Goal: Information Seeking & Learning: Learn about a topic

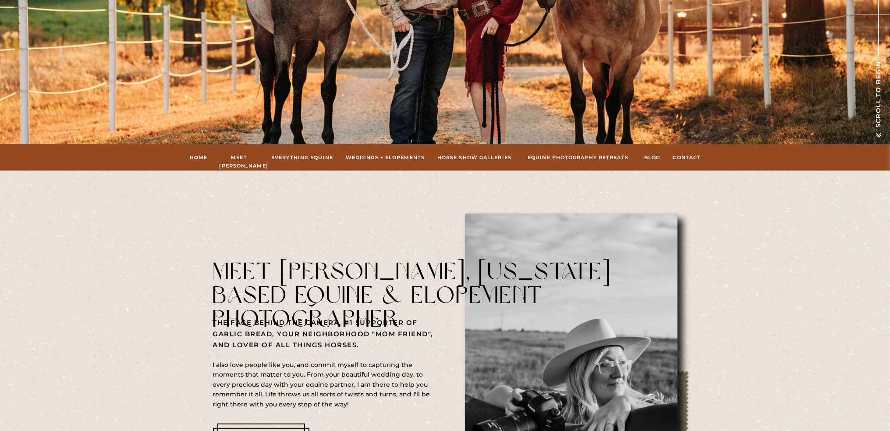
scroll to position [350, 0]
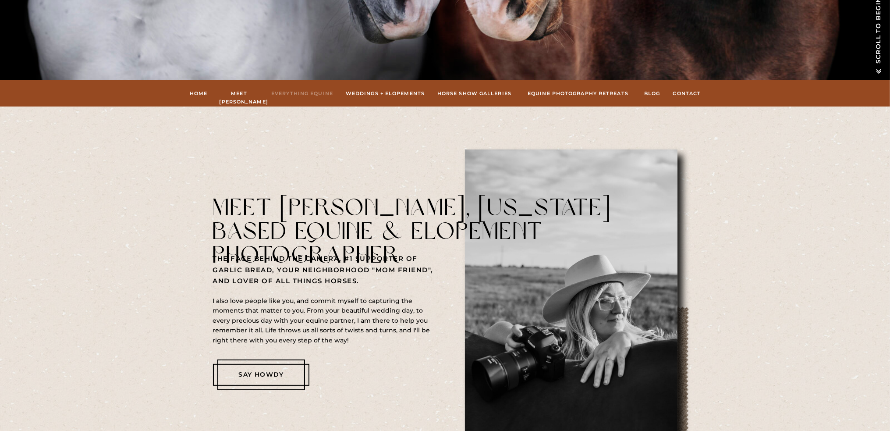
click at [288, 93] on nav "Everything Equine" at bounding box center [302, 93] width 64 height 8
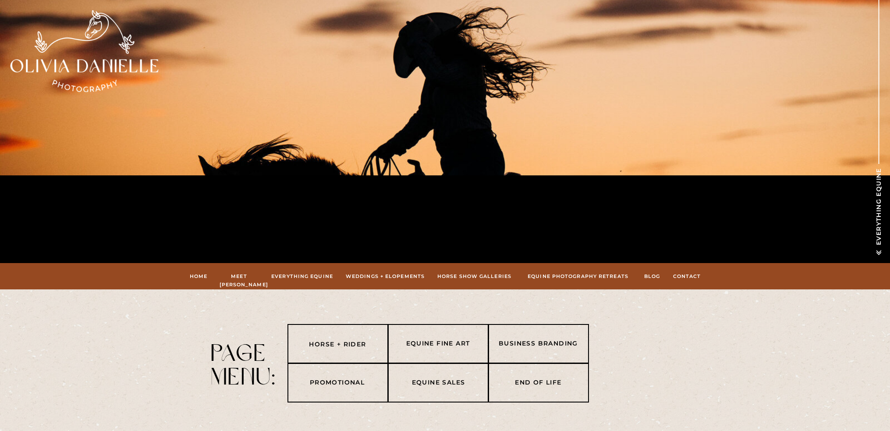
scroll to position [88, 0]
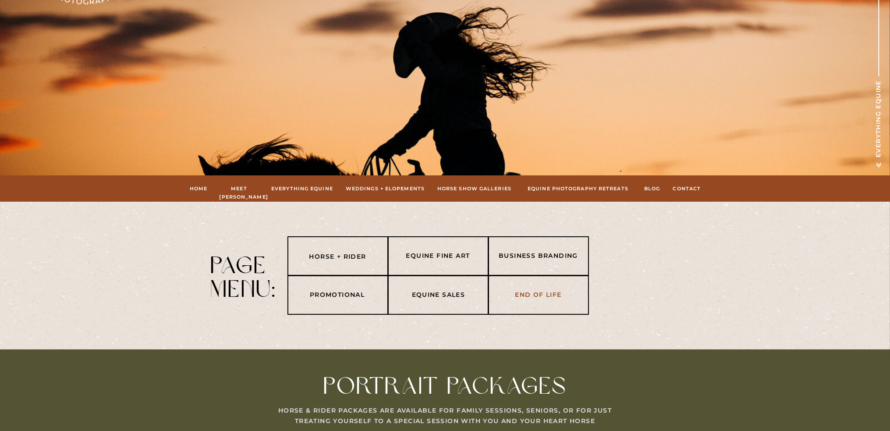
click at [540, 293] on nav "End of life" at bounding box center [538, 295] width 91 height 11
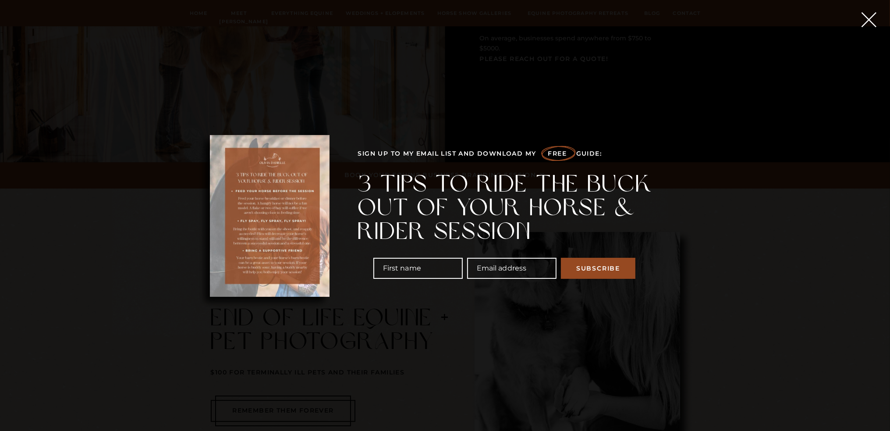
scroll to position [3298, 0]
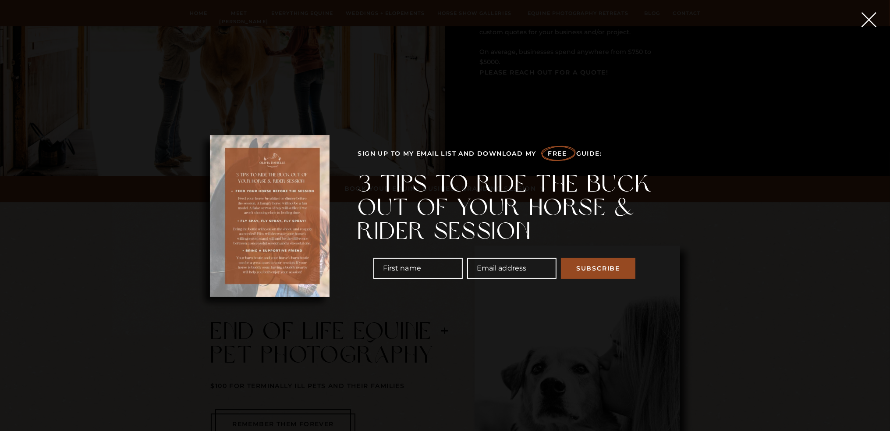
click at [869, 13] on icon at bounding box center [868, 20] width 26 height 26
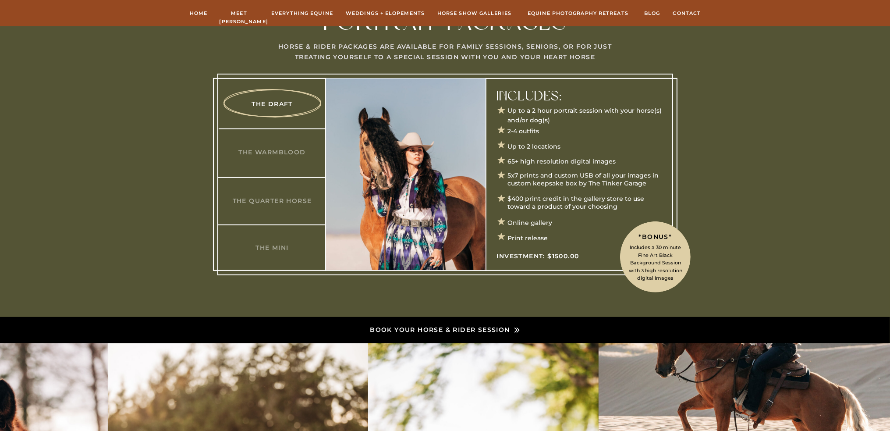
scroll to position [364, 0]
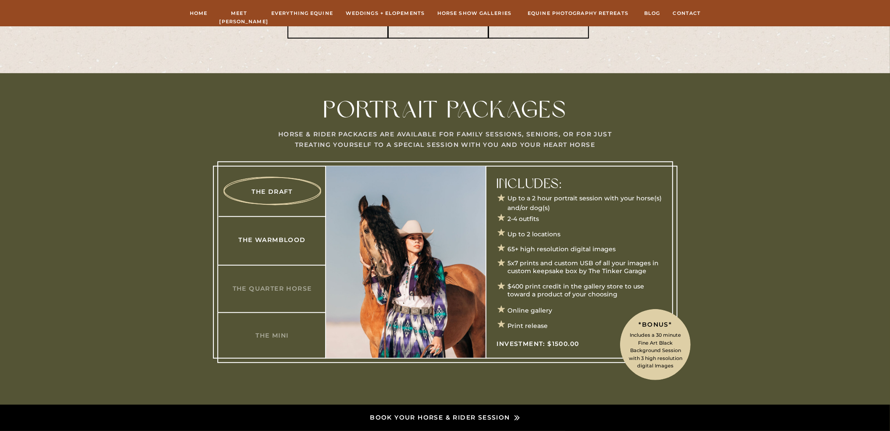
click at [273, 241] on h3 "The Warmblood" at bounding box center [272, 239] width 85 height 9
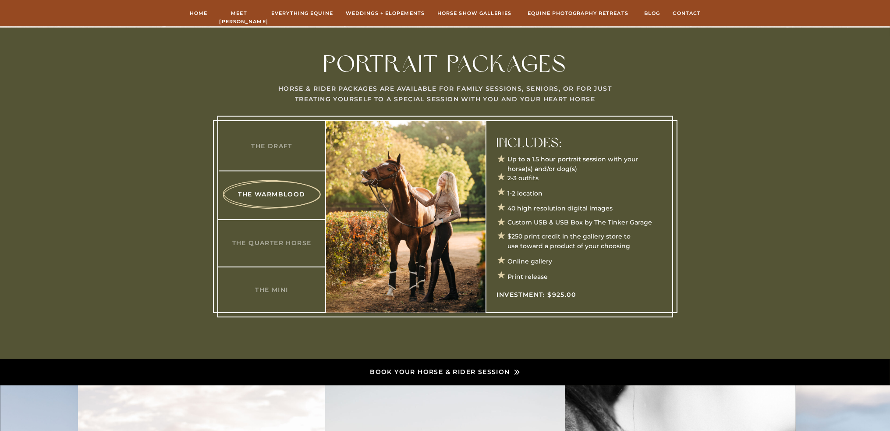
scroll to position [410, 0]
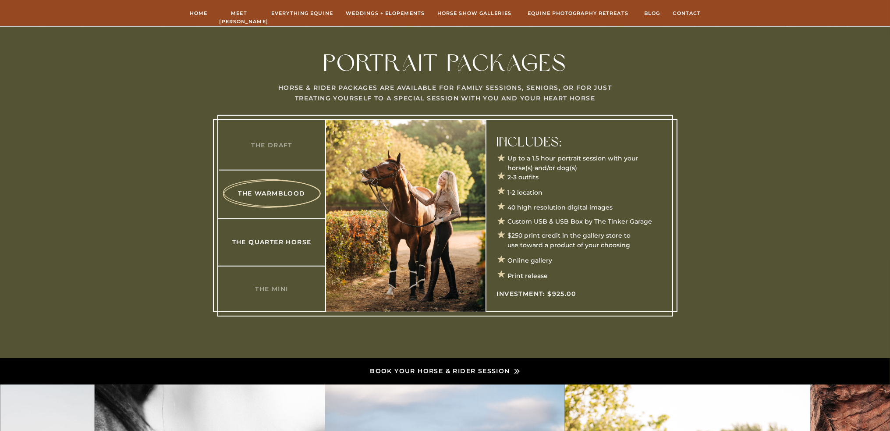
click at [285, 242] on h3 "The Quarter Horse" at bounding box center [272, 241] width 85 height 9
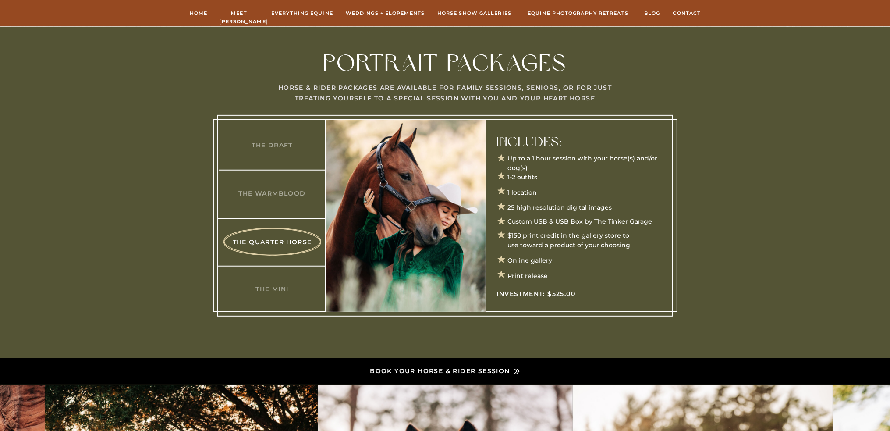
click at [275, 200] on div at bounding box center [445, 215] width 456 height 201
click at [278, 190] on h3 "The Warmblood" at bounding box center [272, 192] width 85 height 9
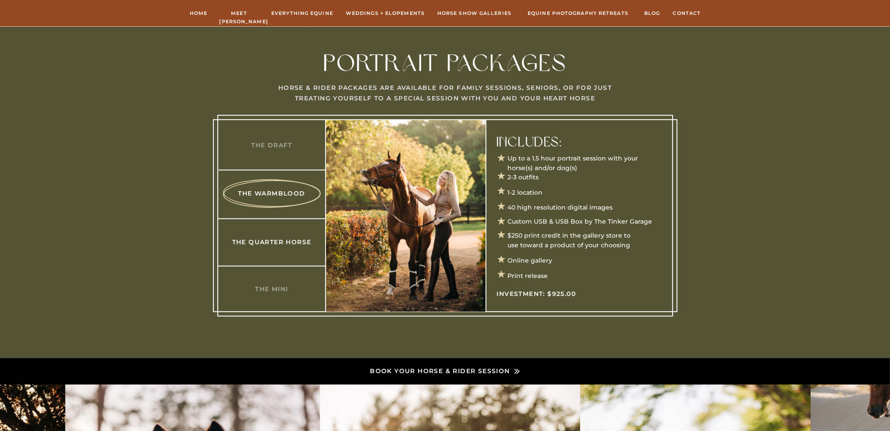
click at [281, 241] on h3 "The Quarter Horse" at bounding box center [272, 241] width 85 height 9
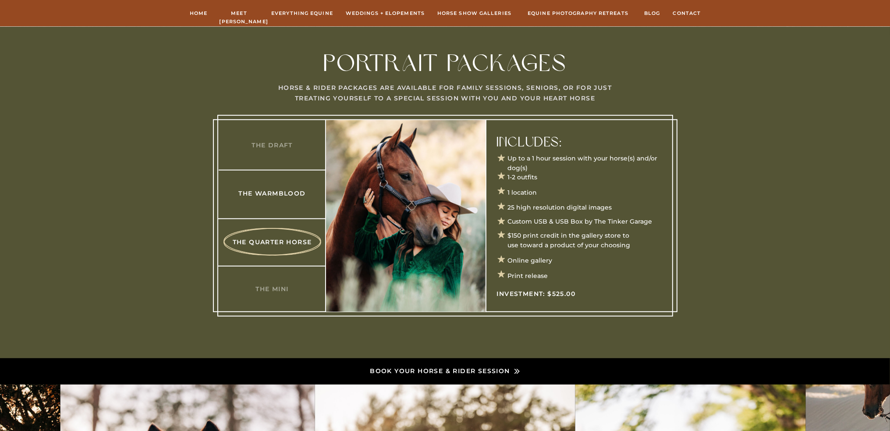
click at [285, 190] on h3 "The Warmblood" at bounding box center [272, 192] width 85 height 9
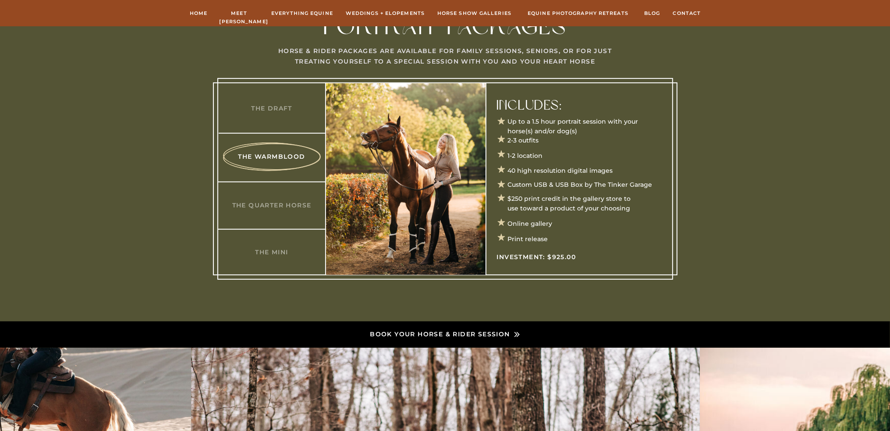
scroll to position [498, 0]
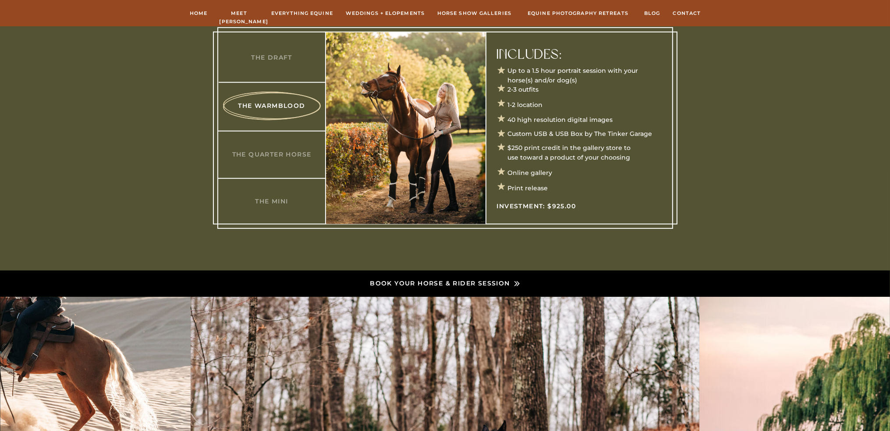
click at [483, 281] on p "Book your horse & rider session" at bounding box center [439, 283] width 141 height 11
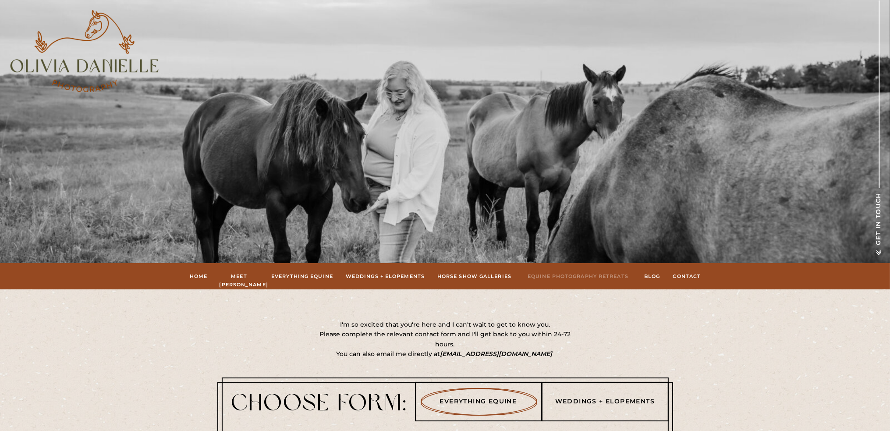
click at [600, 276] on nav "Equine Photography Retreats" at bounding box center [577, 276] width 107 height 8
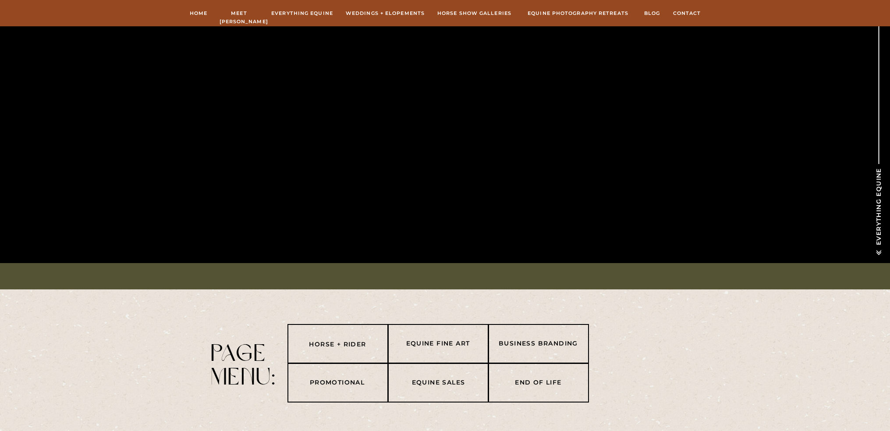
scroll to position [498, 0]
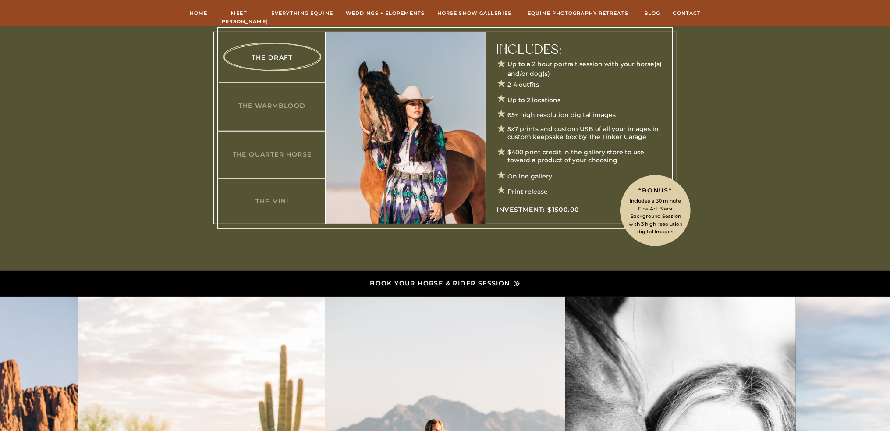
click at [261, 112] on div at bounding box center [445, 127] width 456 height 201
click at [265, 107] on h3 "The Warmblood" at bounding box center [272, 105] width 85 height 9
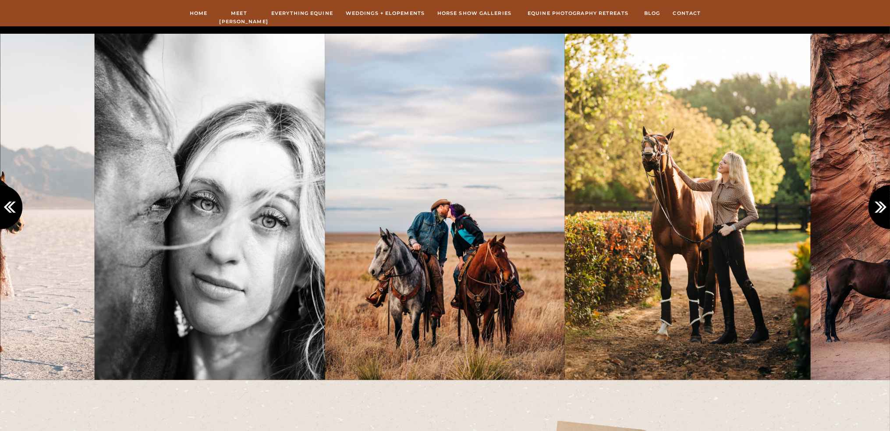
scroll to position [760, 0]
click at [880, 205] on icon at bounding box center [882, 207] width 14 height 14
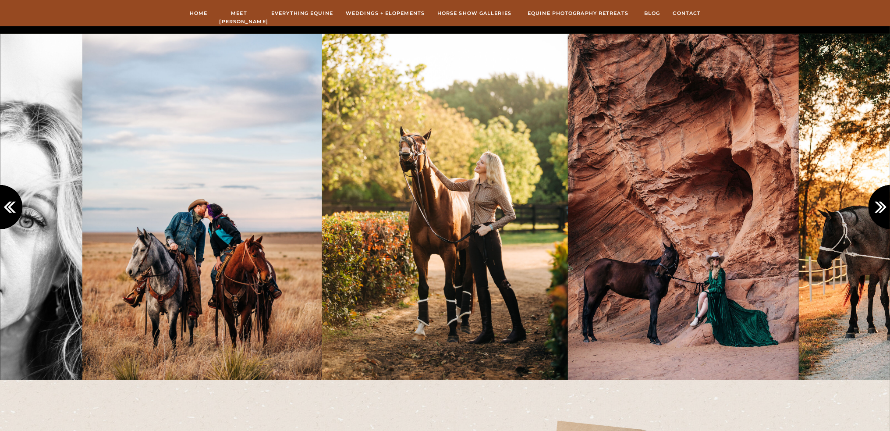
click at [880, 205] on icon at bounding box center [882, 207] width 14 height 14
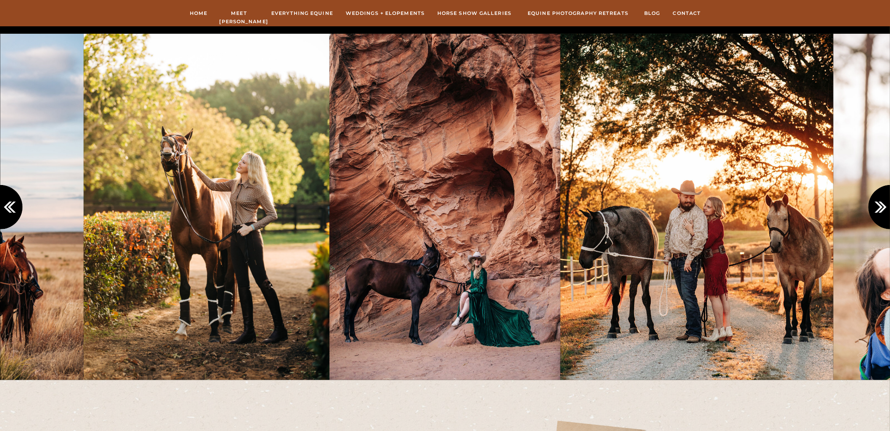
click at [880, 205] on icon at bounding box center [882, 207] width 14 height 14
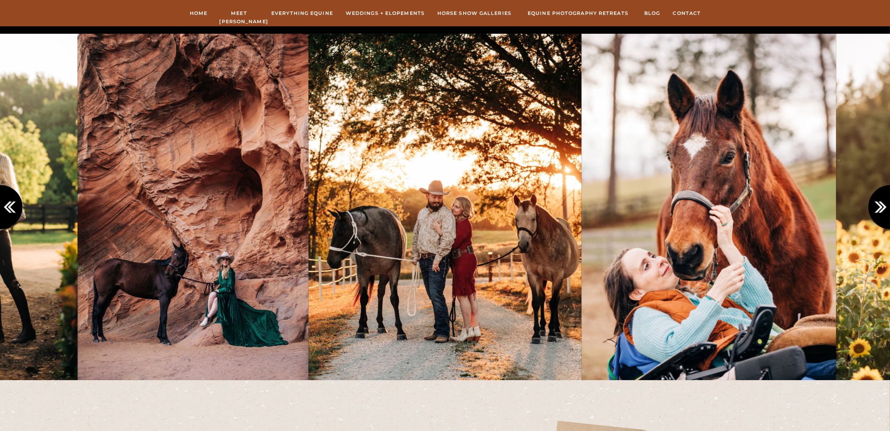
click at [880, 205] on icon at bounding box center [882, 207] width 14 height 14
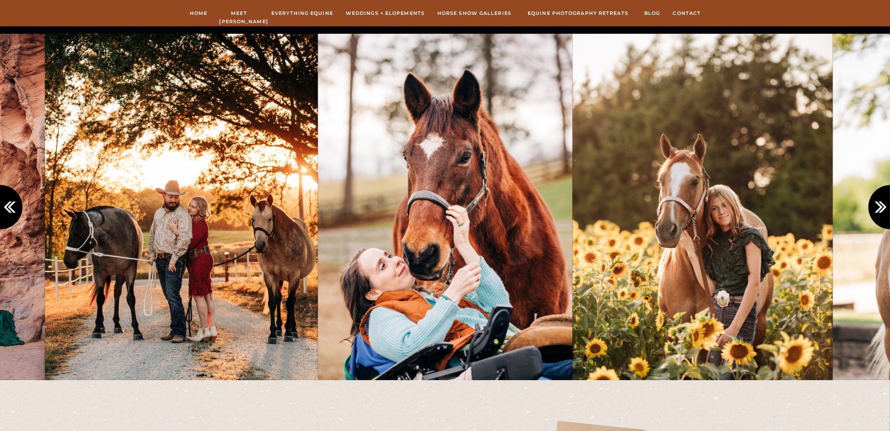
click at [880, 205] on icon at bounding box center [882, 207] width 14 height 14
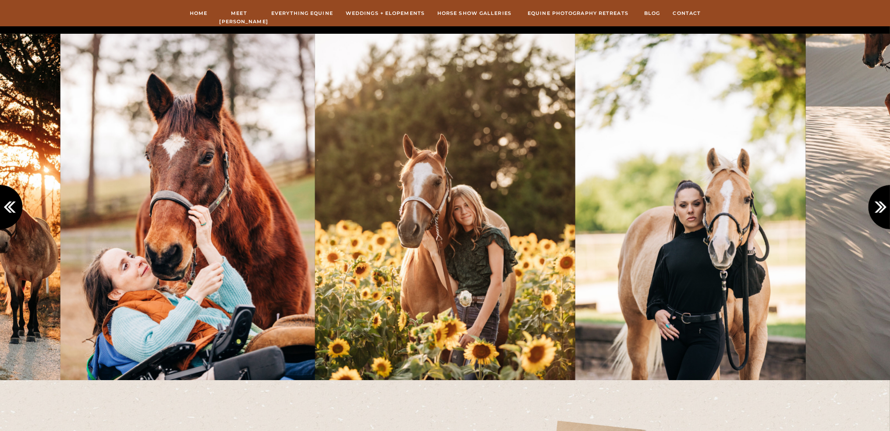
click at [880, 205] on icon at bounding box center [882, 207] width 14 height 14
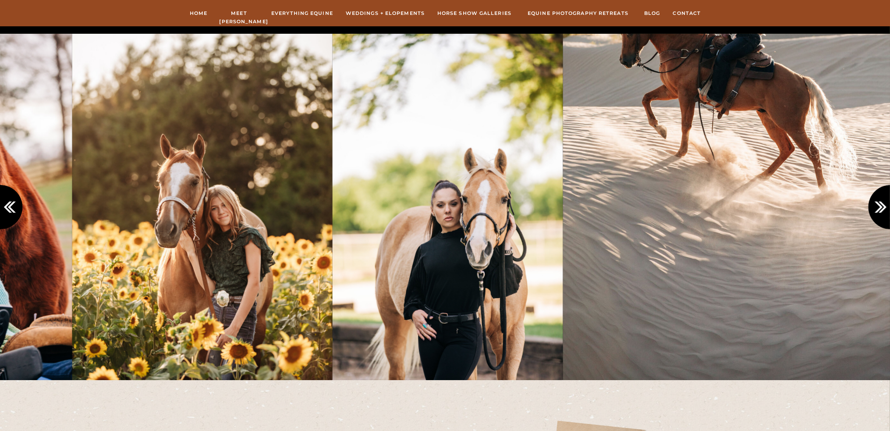
click at [880, 205] on icon at bounding box center [882, 207] width 14 height 14
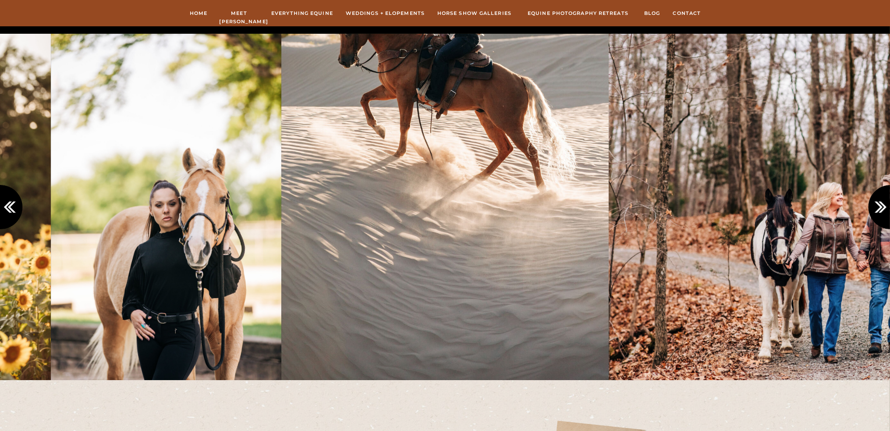
click at [880, 205] on icon at bounding box center [882, 207] width 14 height 14
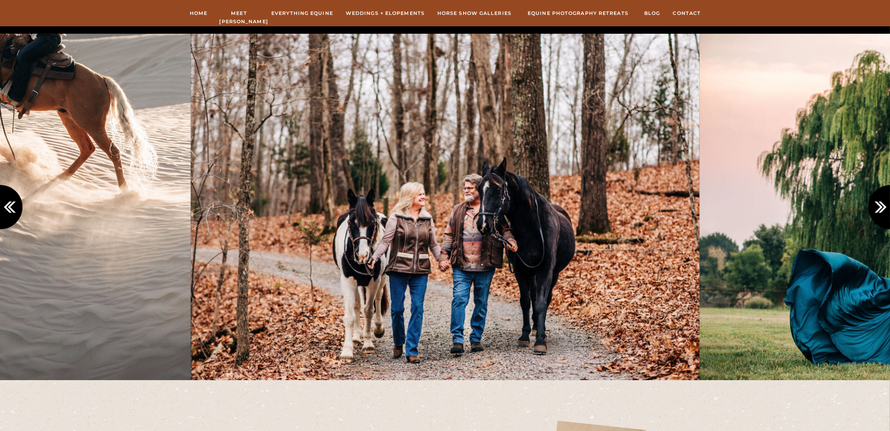
click at [880, 205] on icon at bounding box center [882, 207] width 14 height 14
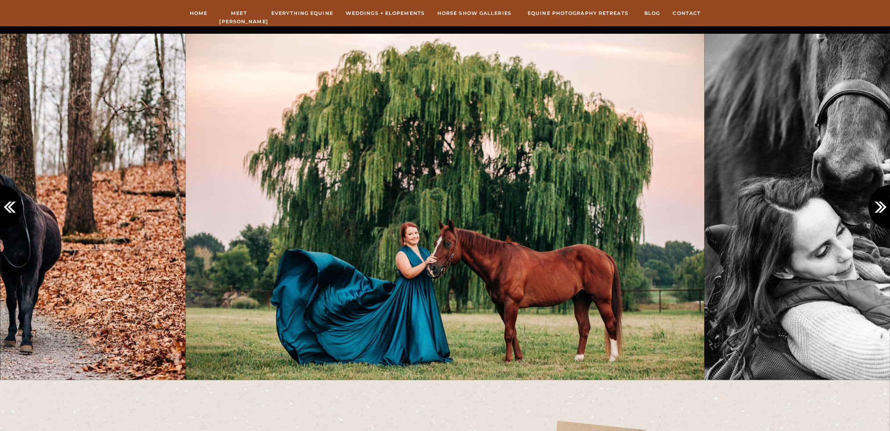
click at [880, 205] on icon at bounding box center [882, 207] width 14 height 14
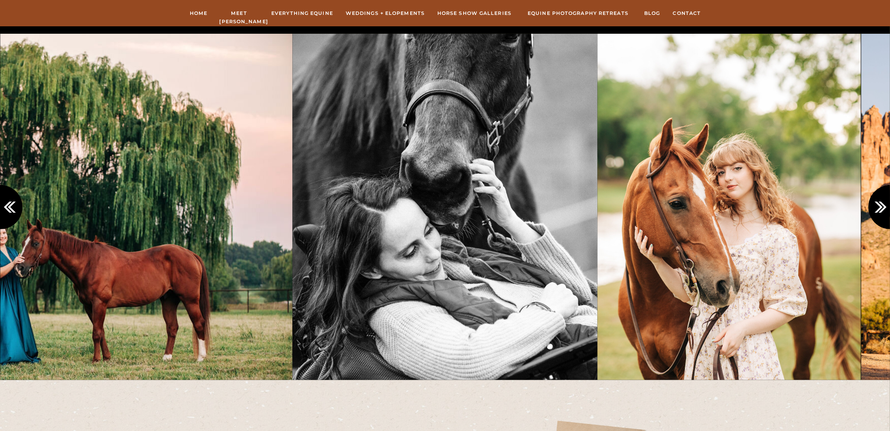
click at [880, 205] on icon at bounding box center [882, 207] width 14 height 14
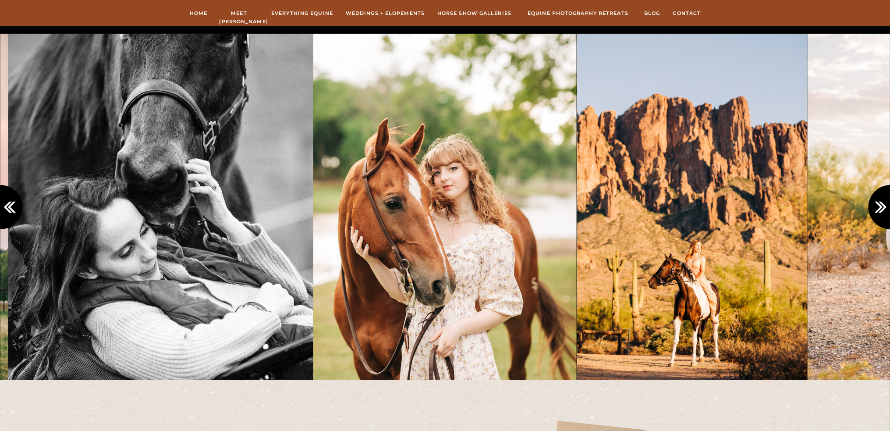
click at [880, 205] on icon at bounding box center [882, 207] width 14 height 14
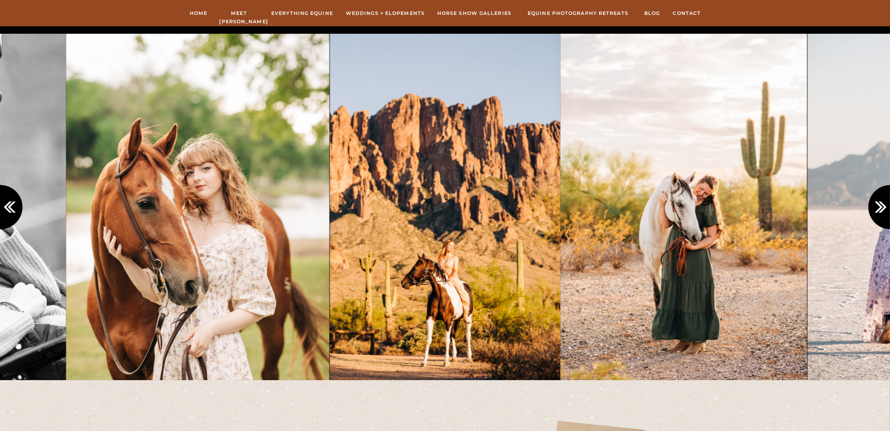
click at [880, 205] on icon at bounding box center [882, 207] width 14 height 14
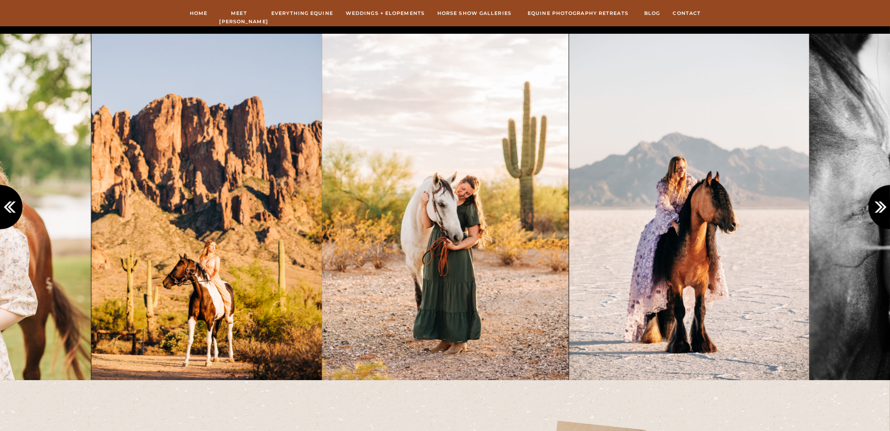
click at [880, 205] on icon at bounding box center [882, 207] width 14 height 14
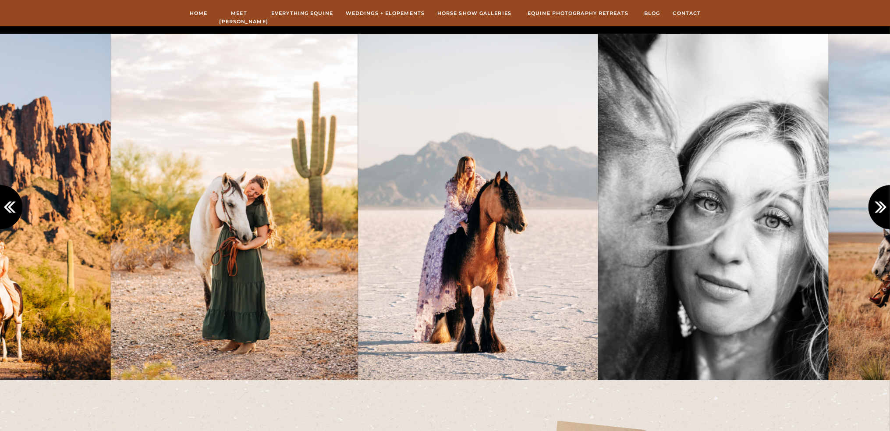
click at [880, 205] on icon at bounding box center [882, 207] width 14 height 14
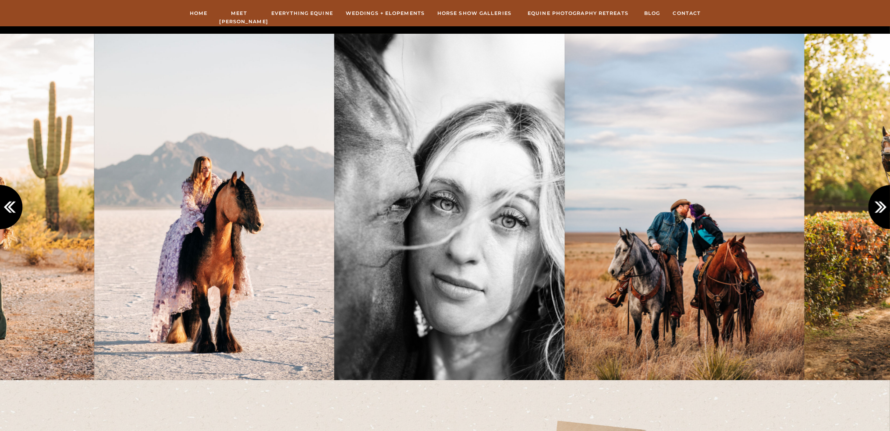
click at [880, 205] on icon at bounding box center [882, 207] width 14 height 14
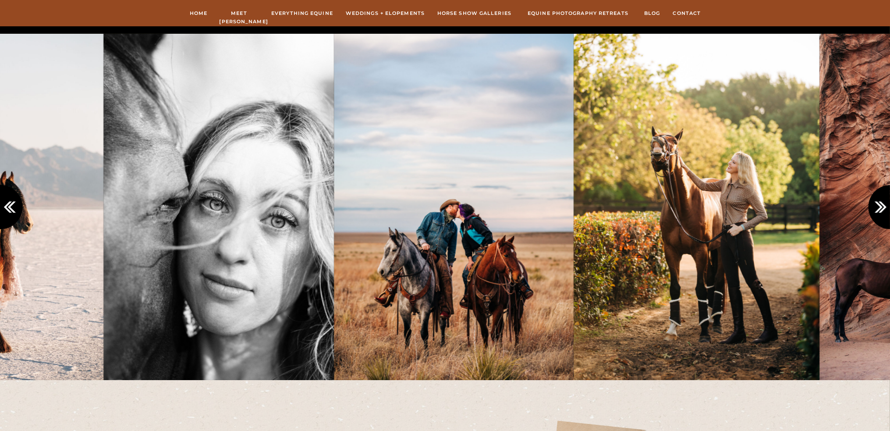
click at [880, 205] on icon at bounding box center [882, 207] width 14 height 14
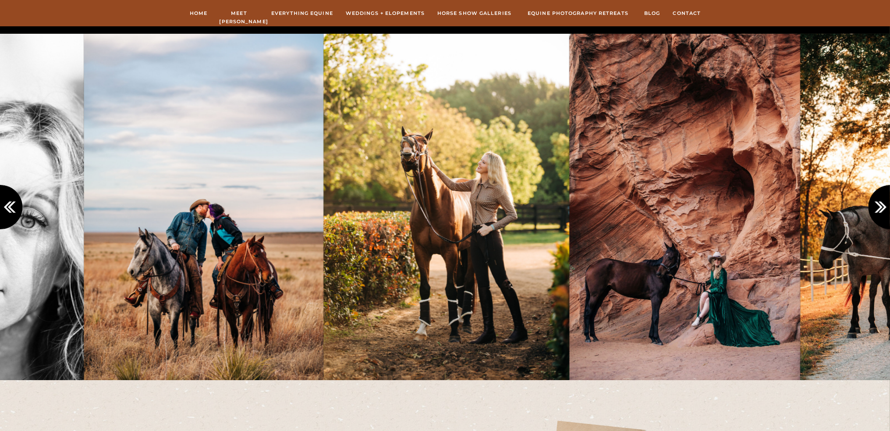
click at [880, 205] on icon at bounding box center [882, 207] width 14 height 14
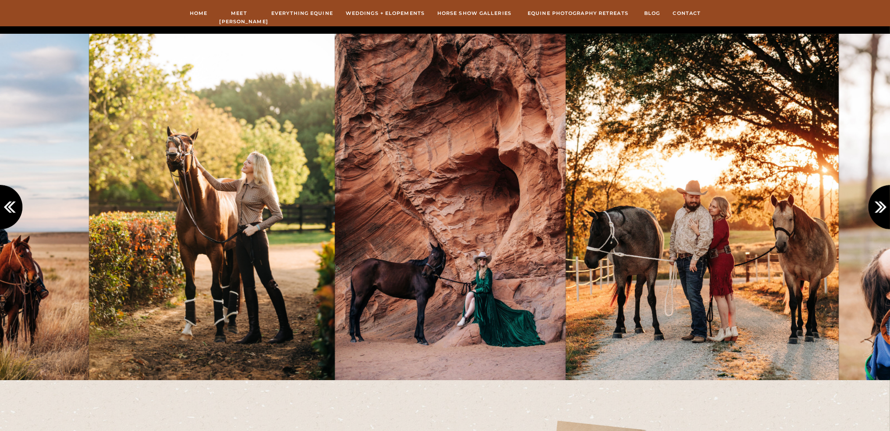
click at [880, 205] on icon at bounding box center [882, 207] width 14 height 14
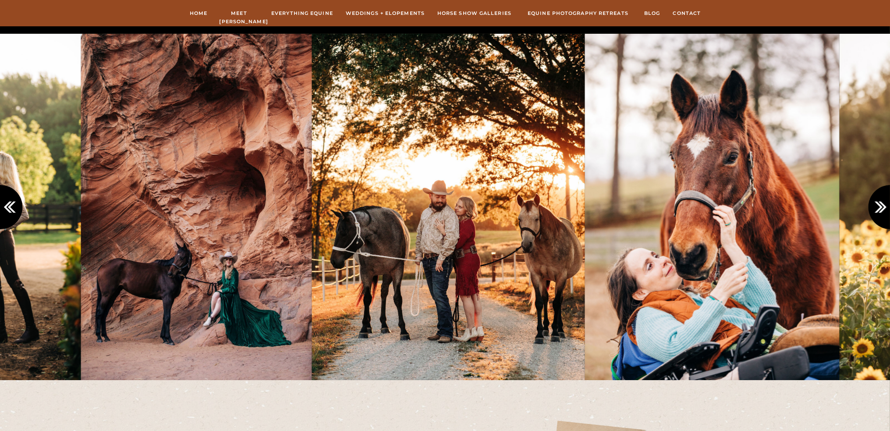
click at [880, 205] on icon at bounding box center [882, 207] width 14 height 14
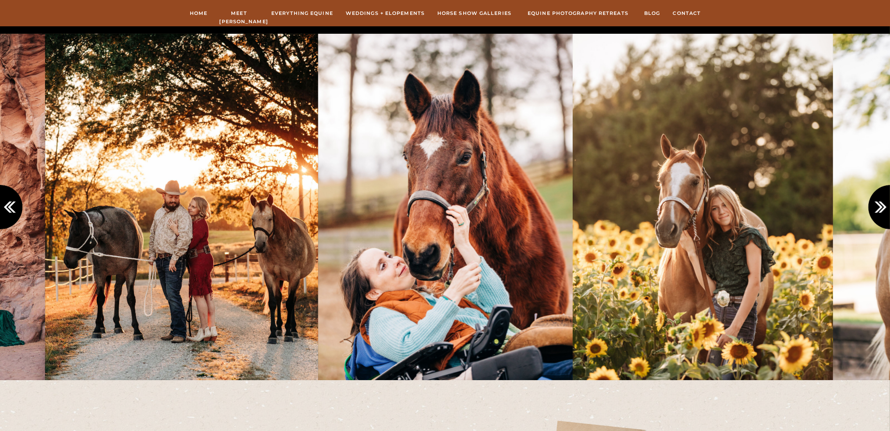
click at [880, 205] on icon at bounding box center [882, 207] width 14 height 14
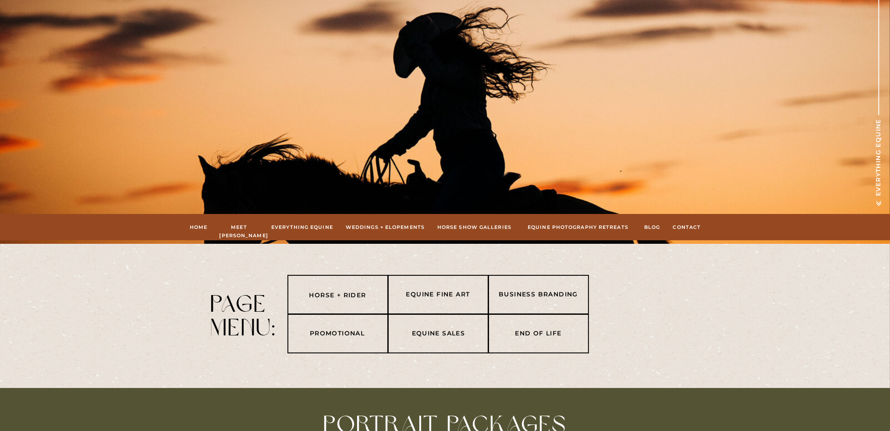
scroll to position [0, 0]
